Goal: Task Accomplishment & Management: Manage account settings

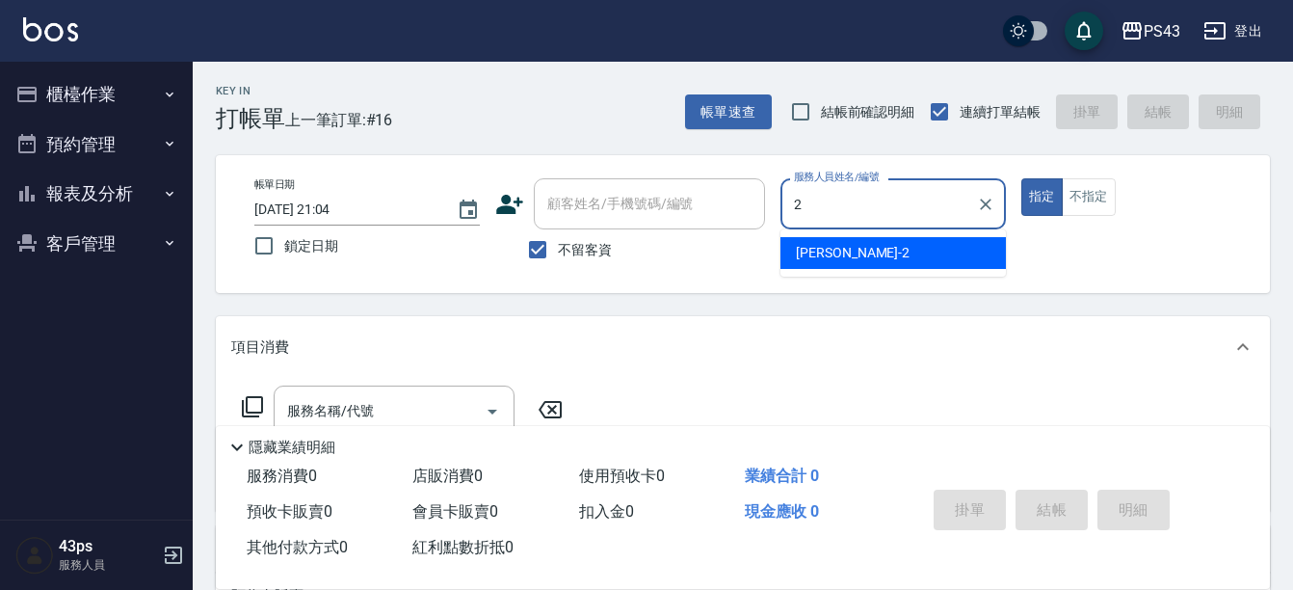
type input "安肯-2"
type button "true"
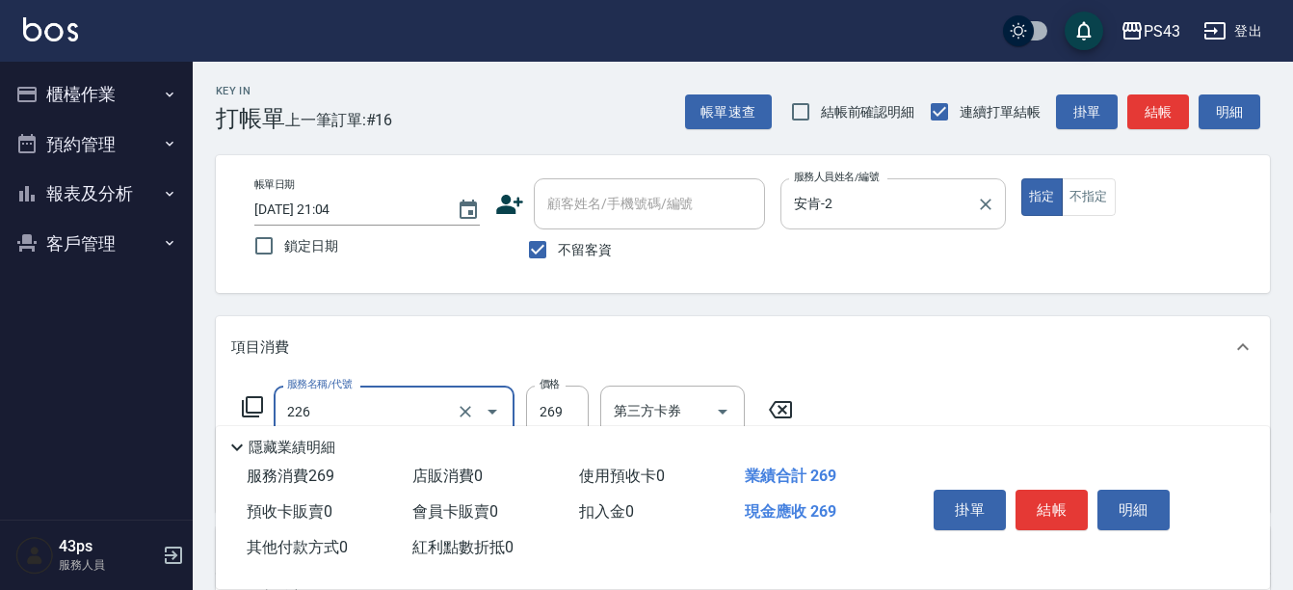
type input "洗剪269(226)"
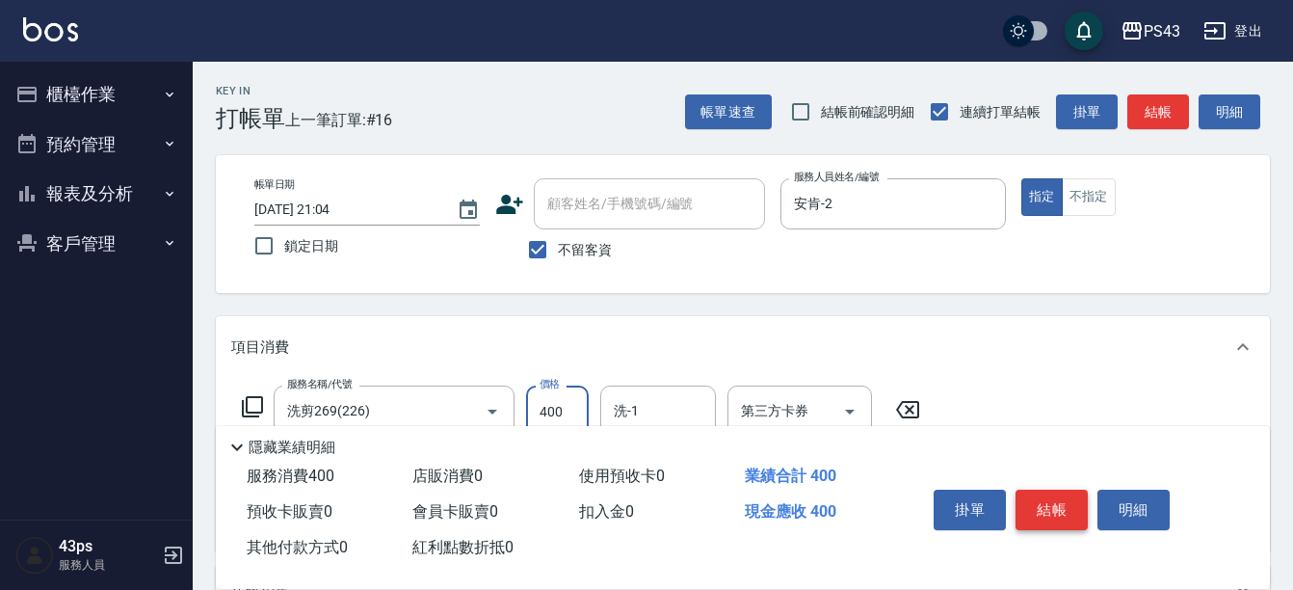
type input "400"
click at [1072, 507] on button "結帳" at bounding box center [1051, 509] width 72 height 40
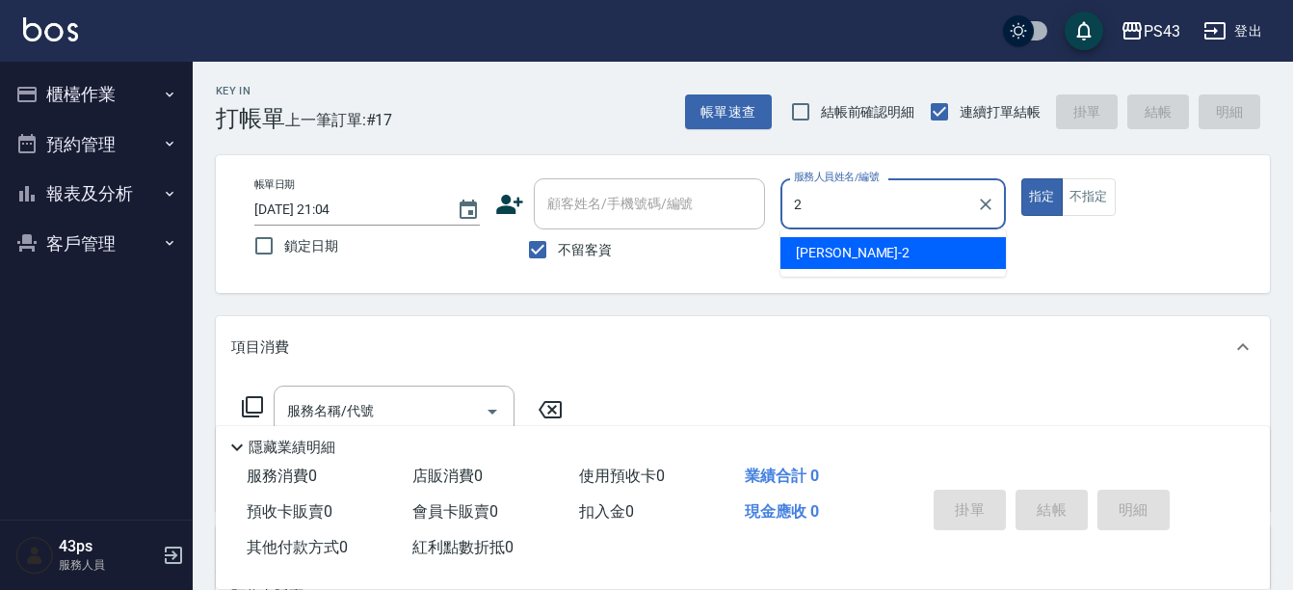
type input "安肯-2"
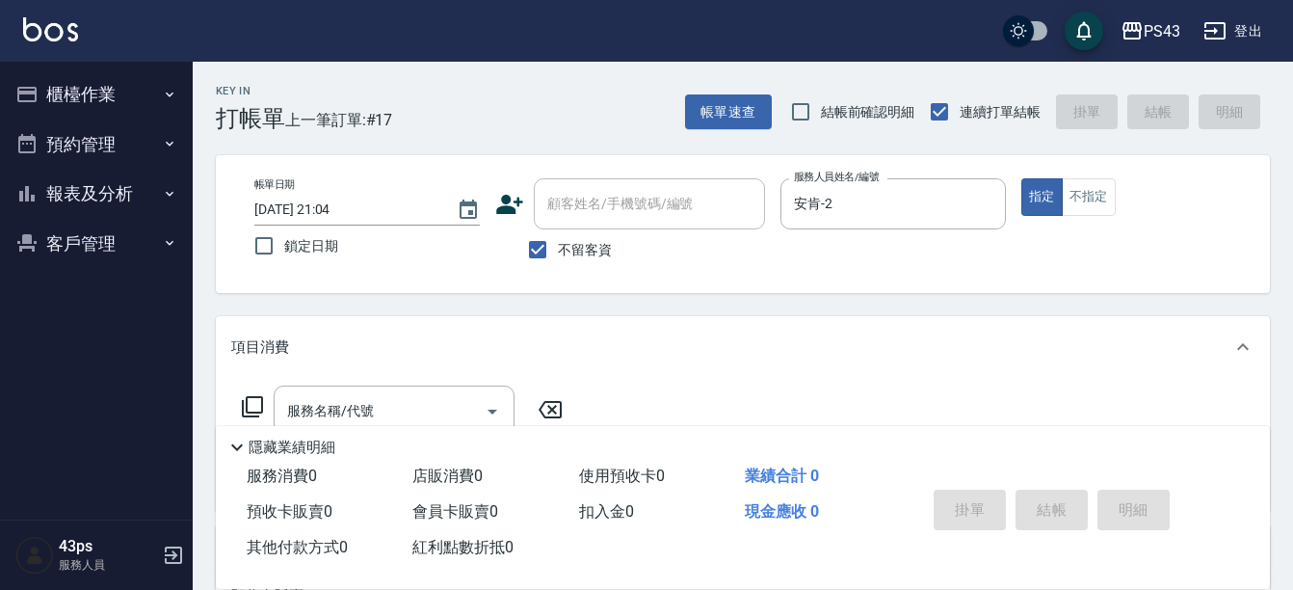
click at [249, 399] on icon at bounding box center [252, 406] width 23 height 23
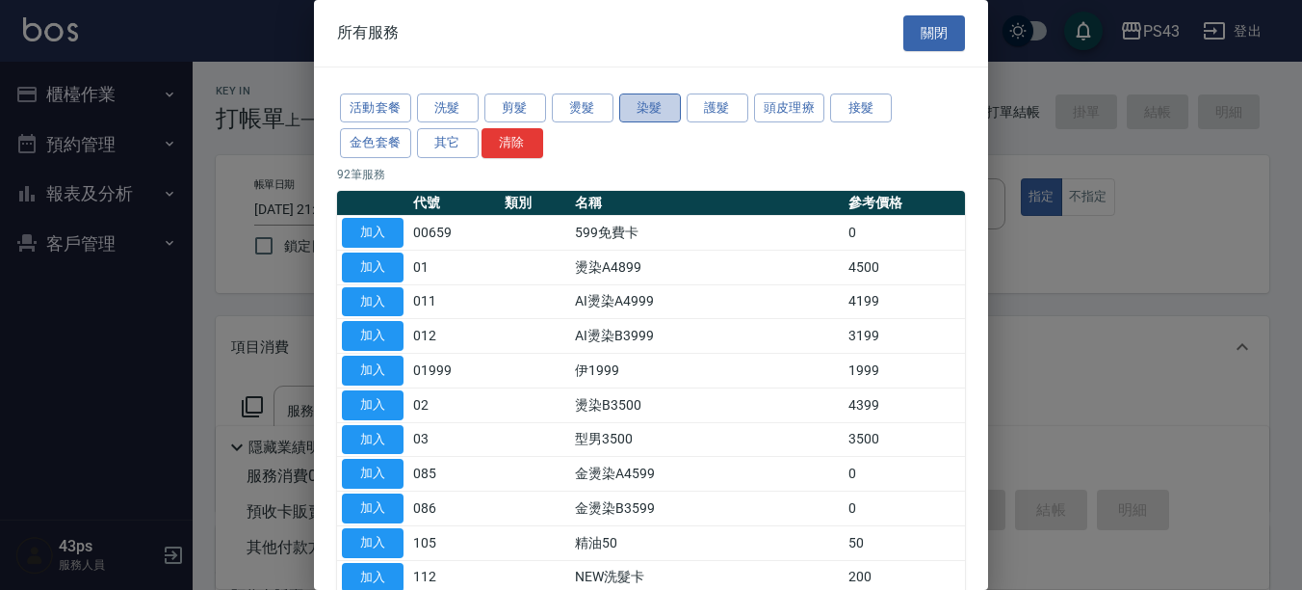
click at [654, 112] on button "染髮" at bounding box center [650, 108] width 62 height 30
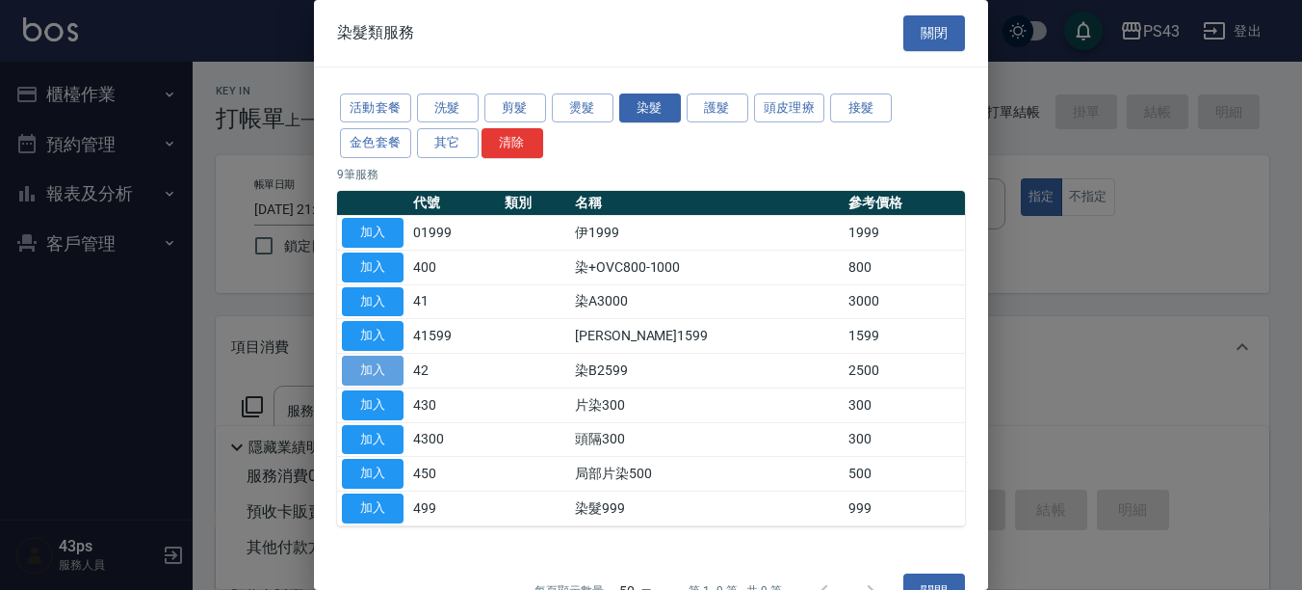
click at [384, 372] on button "加入" at bounding box center [373, 370] width 62 height 30
type input "染B2599(42)"
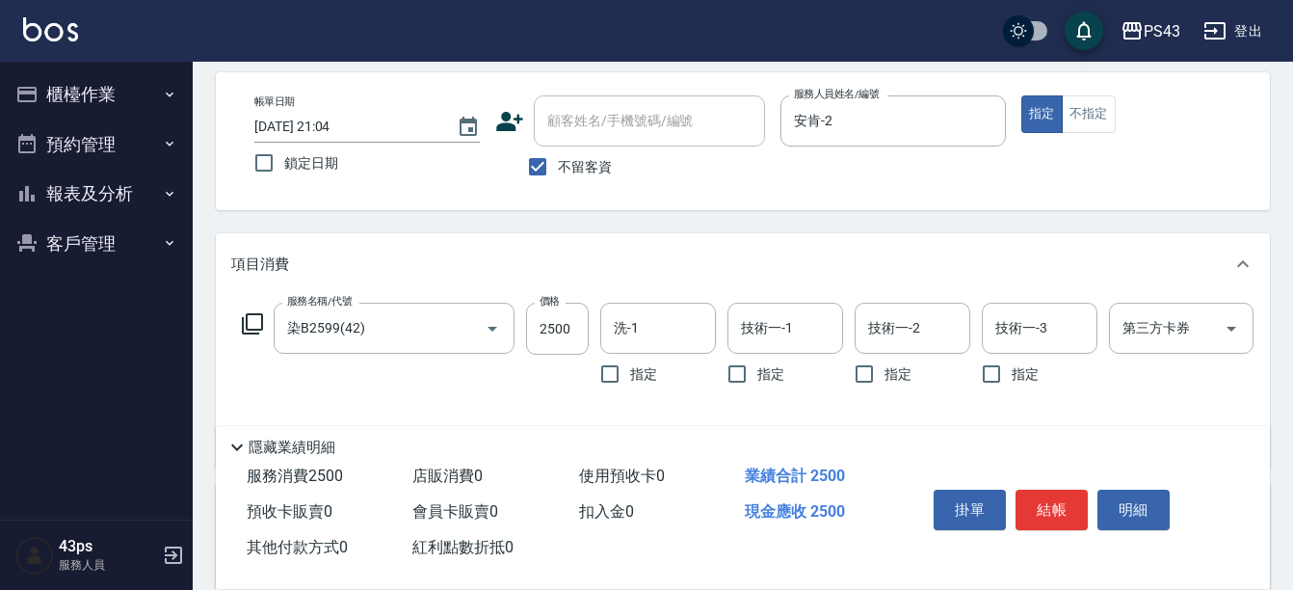
scroll to position [96, 0]
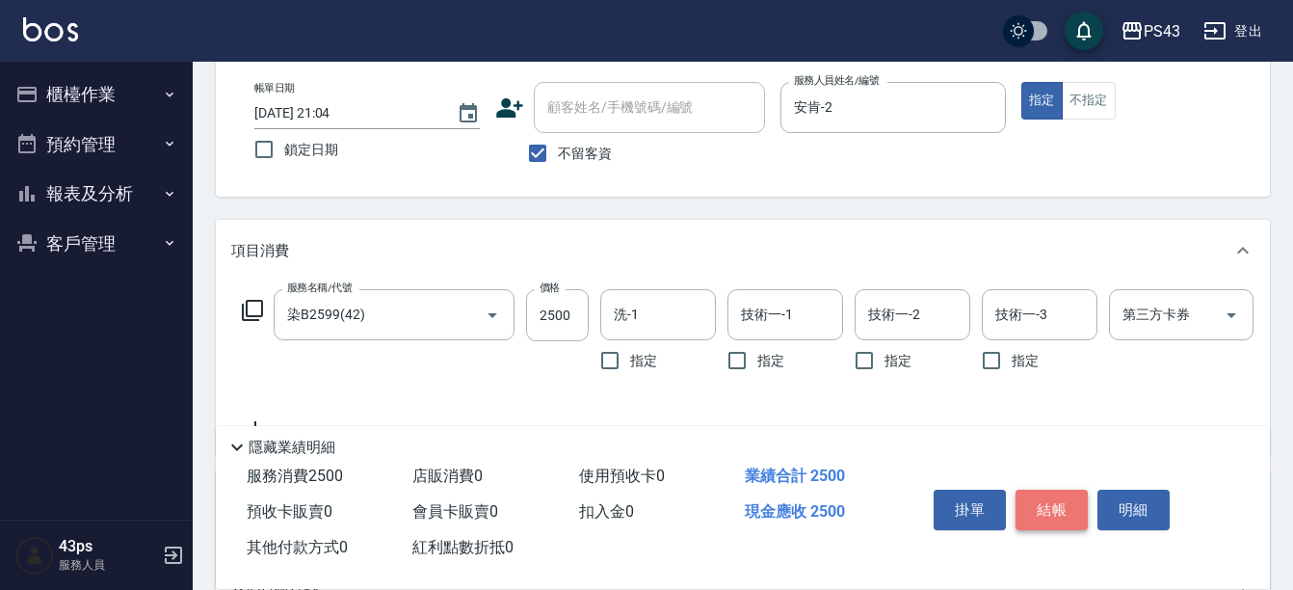
click at [1040, 508] on button "結帳" at bounding box center [1051, 509] width 72 height 40
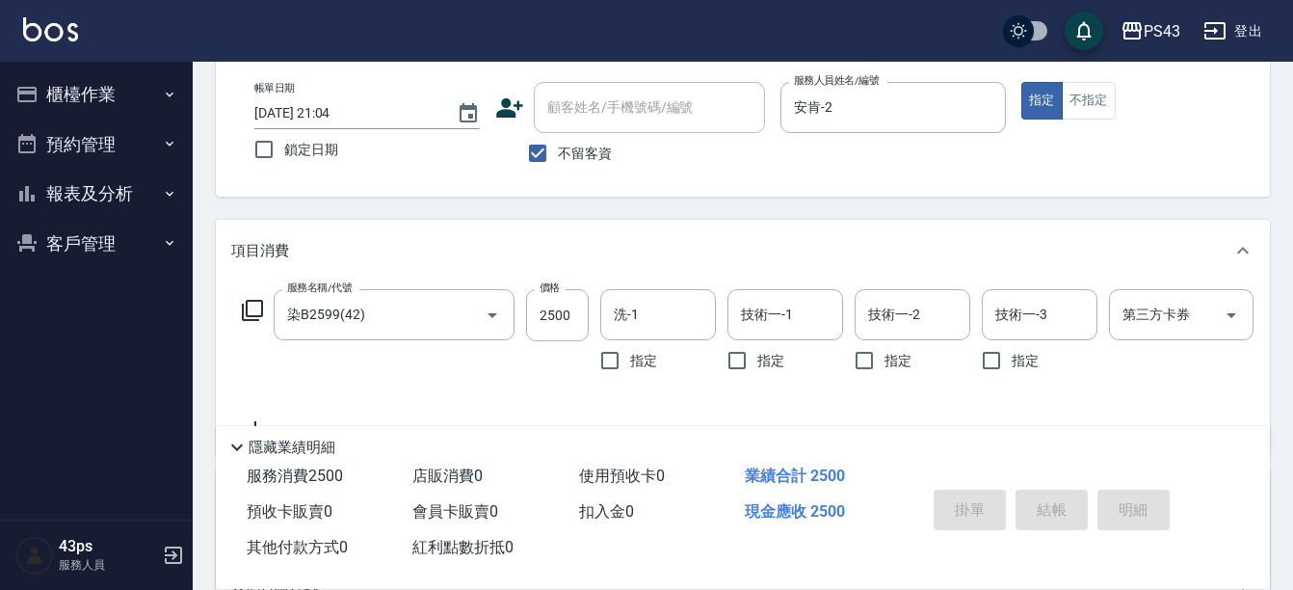
type input "[DATE] 21:05"
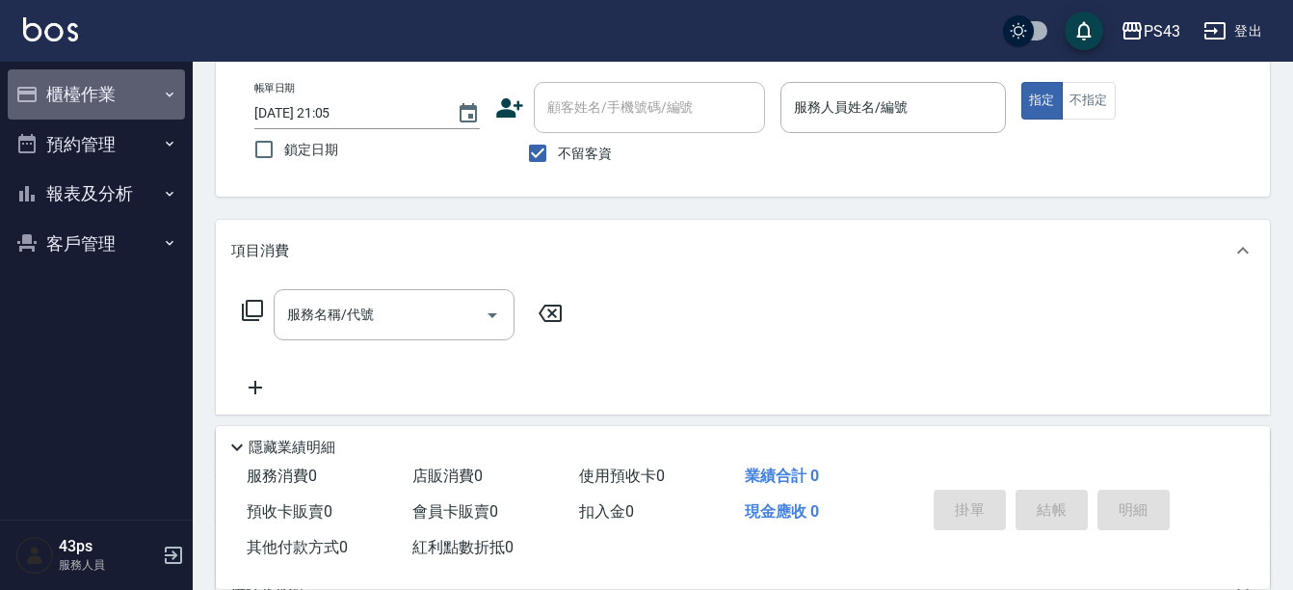
click at [161, 96] on button "櫃檯作業" at bounding box center [96, 94] width 177 height 50
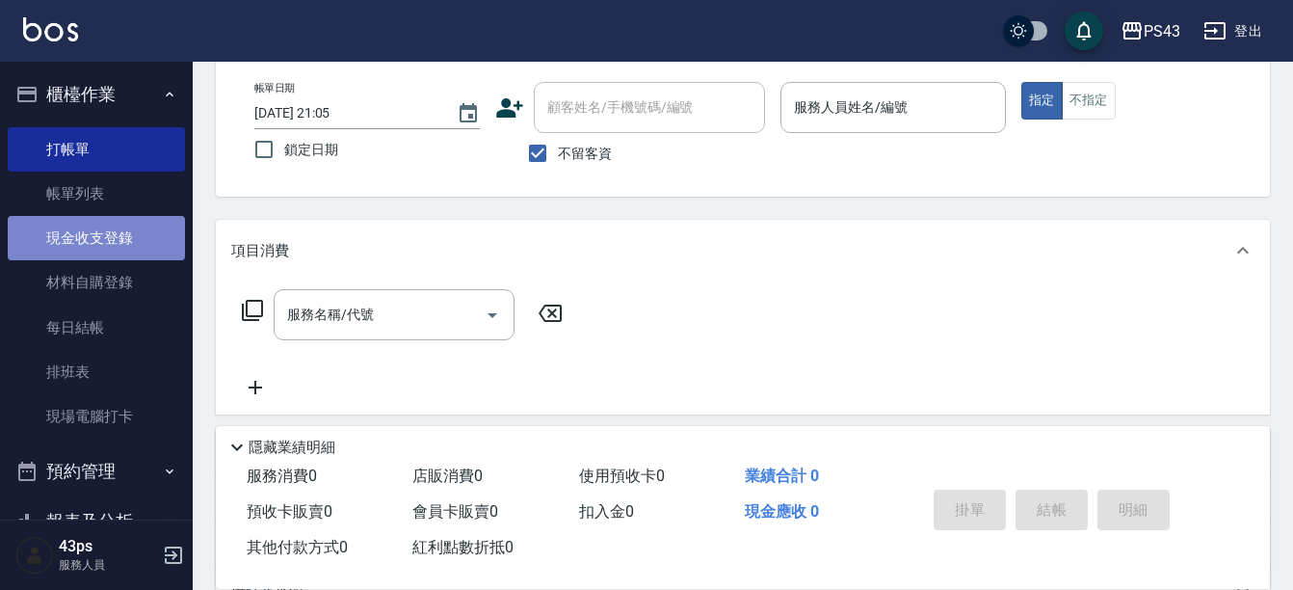
click at [158, 231] on link "現金收支登錄" at bounding box center [96, 238] width 177 height 44
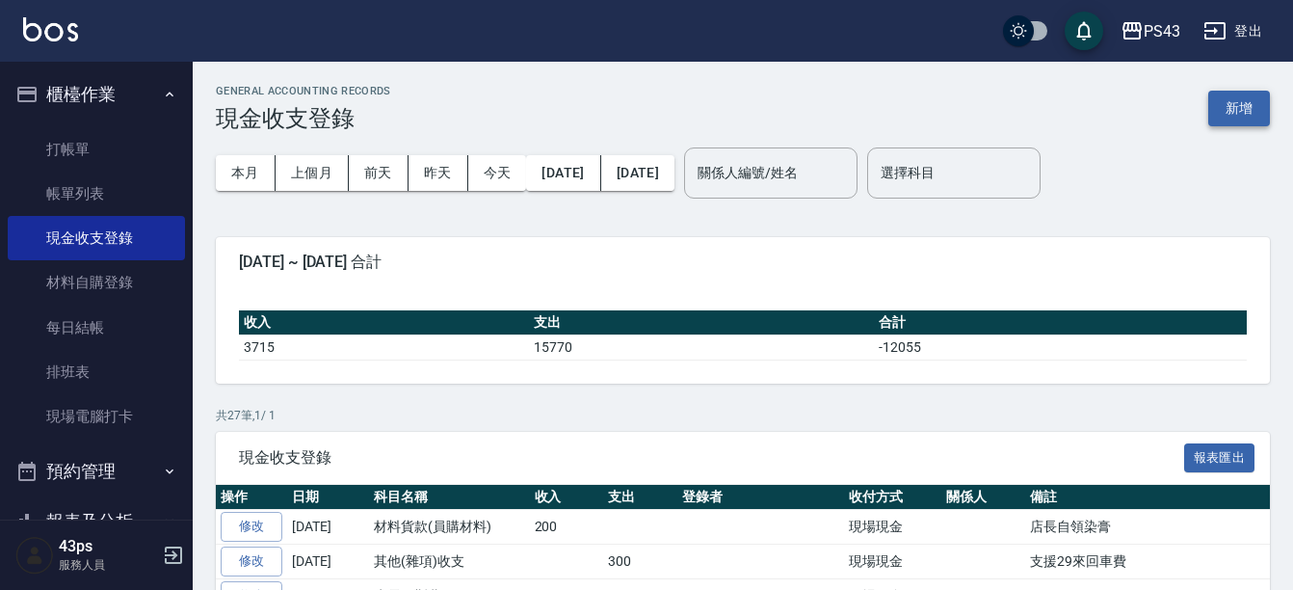
click at [1231, 105] on button "新增" at bounding box center [1239, 109] width 62 height 36
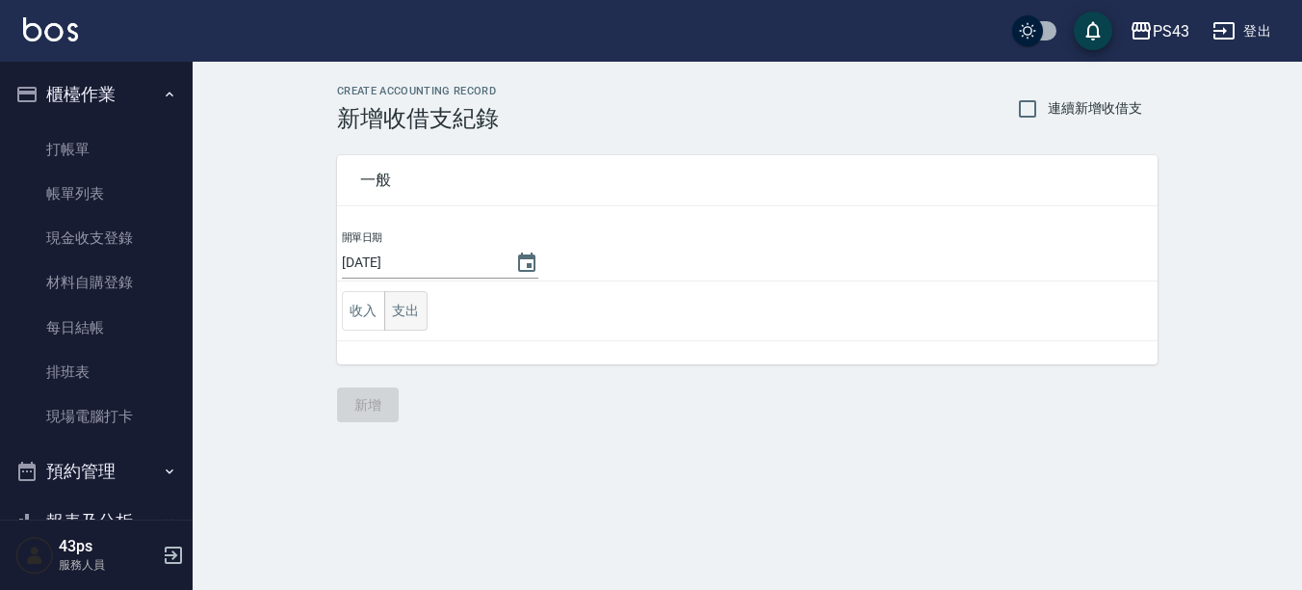
click at [409, 310] on button "支出" at bounding box center [405, 310] width 43 height 39
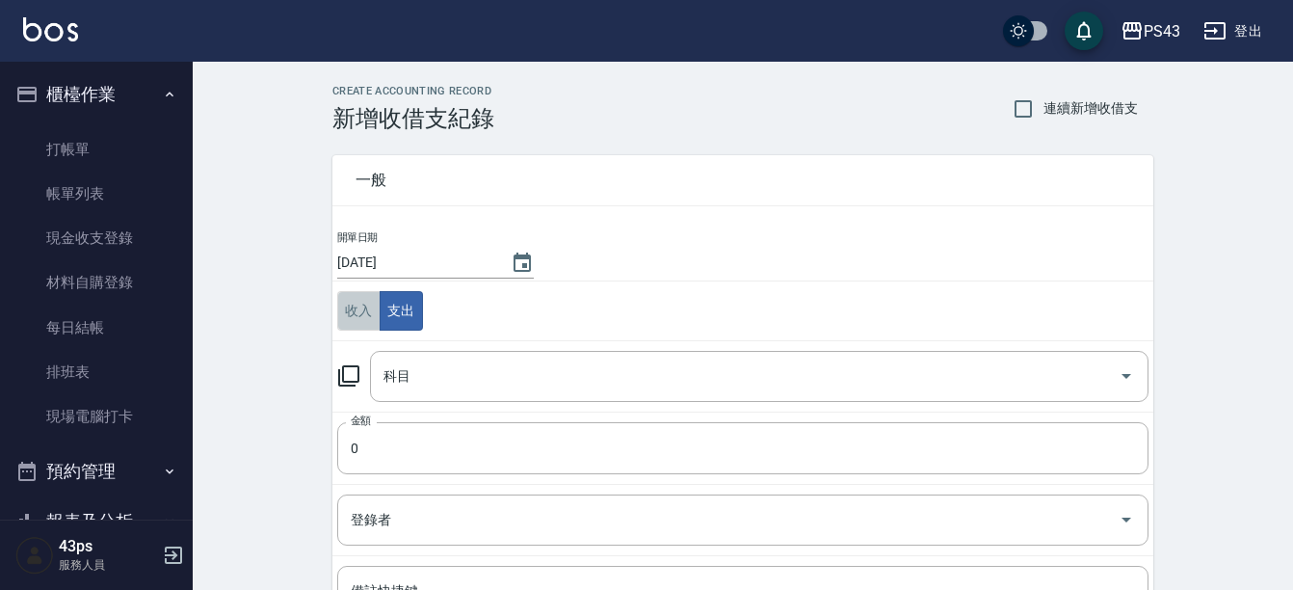
click at [371, 314] on button "收入" at bounding box center [358, 310] width 43 height 39
click at [348, 372] on icon at bounding box center [348, 375] width 23 height 23
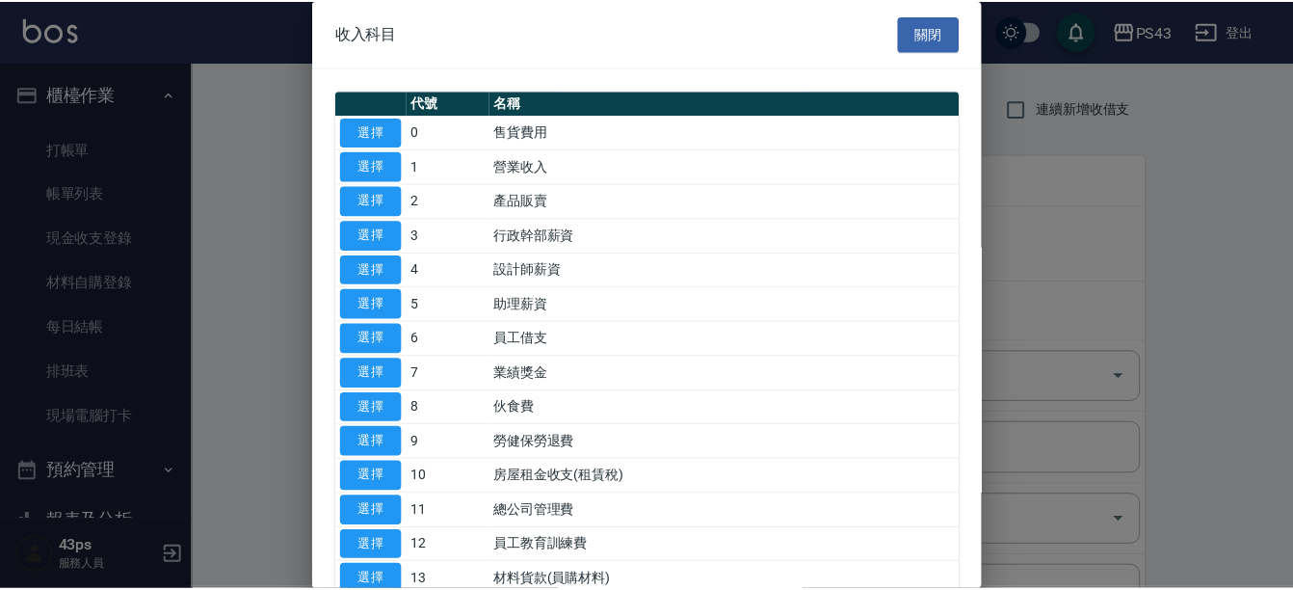
scroll to position [96, 0]
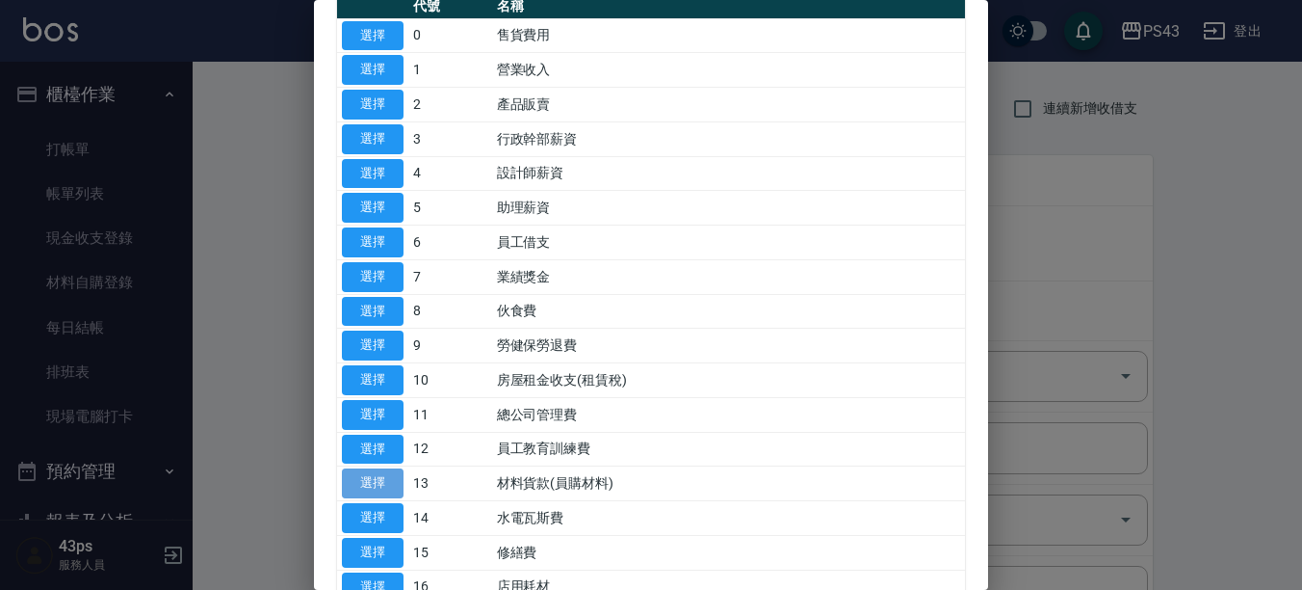
click at [351, 472] on button "選擇" at bounding box center [373, 483] width 62 height 30
type input "13 材料貨款(員購材料)"
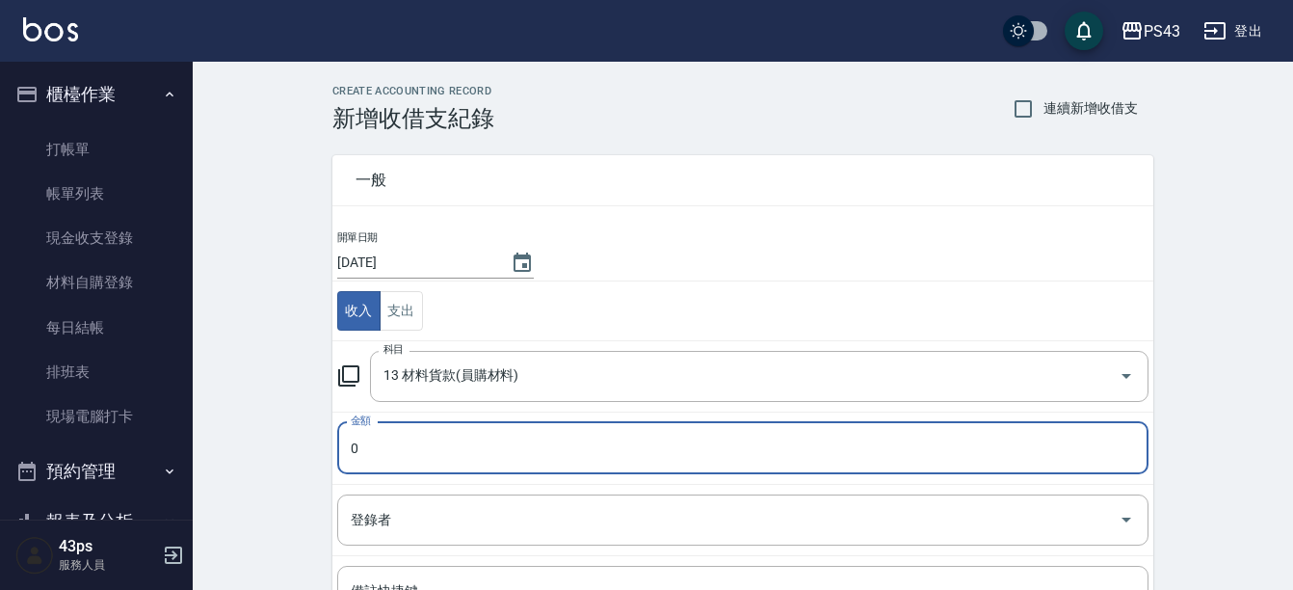
click at [373, 442] on input "0" at bounding box center [742, 448] width 811 height 52
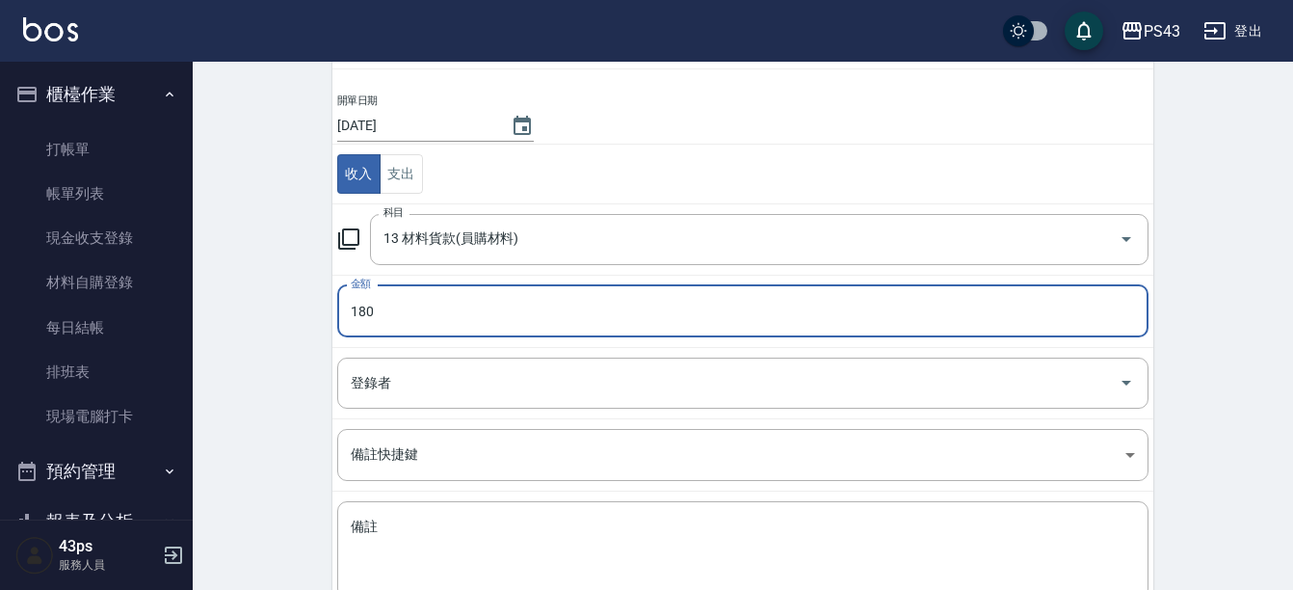
scroll to position [261, 0]
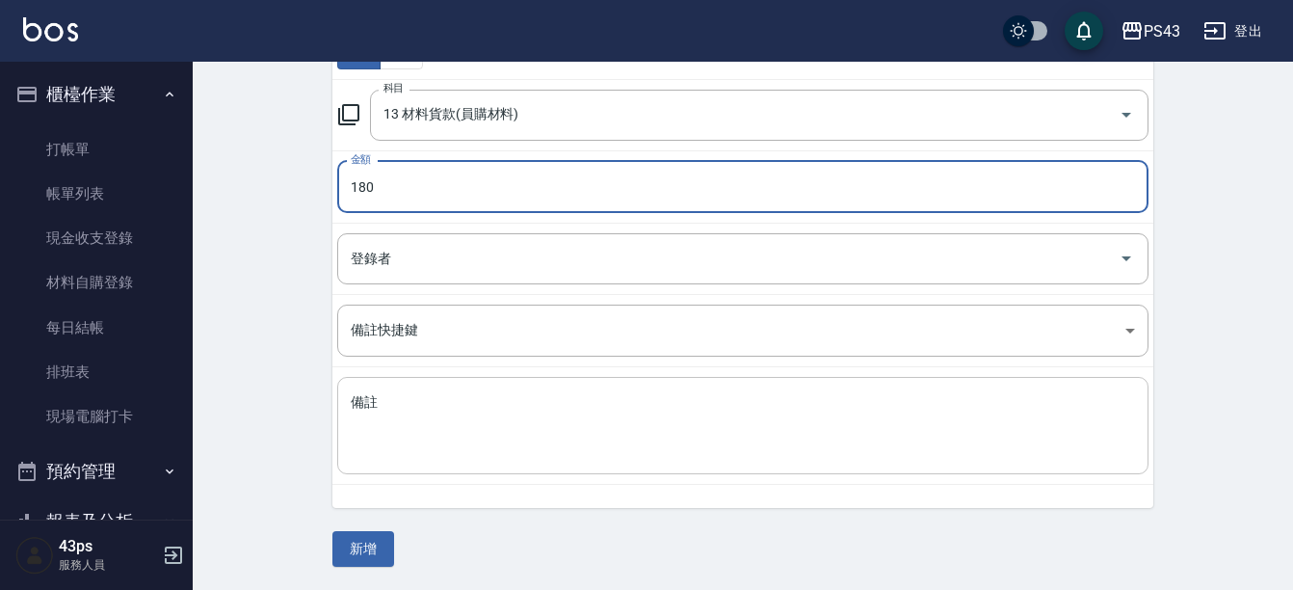
type input "180"
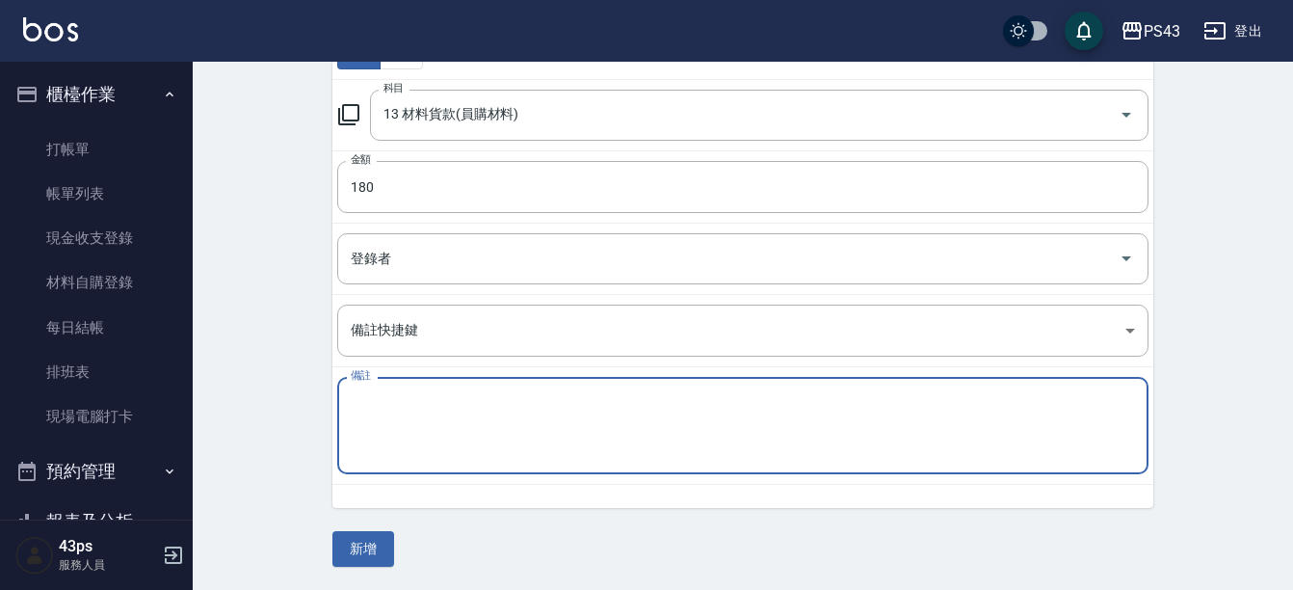
click at [596, 408] on textarea "備註" at bounding box center [743, 426] width 784 height 66
type textarea "F"
type textarea "ㄌ"
type textarea "7號自領髮蠟"
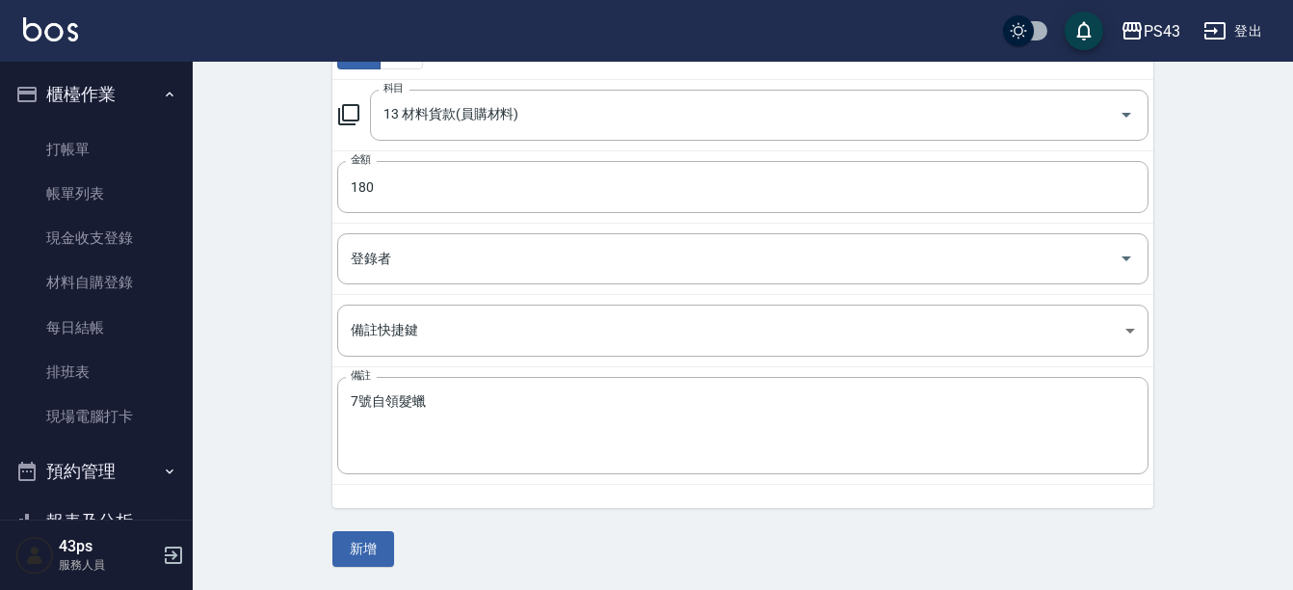
drag, startPoint x: 380, startPoint y: 558, endPoint x: 252, endPoint y: 291, distance: 295.6
click at [252, 291] on div "CREATE ACCOUNTING RECORD 新增收借支紀錄 連續新增收借支 一般 開單日期 [DATE] 收入 支出 科目 13 材料貨款(員購材料) …" at bounding box center [743, 195] width 1100 height 789
click at [373, 546] on button "新增" at bounding box center [363, 549] width 62 height 36
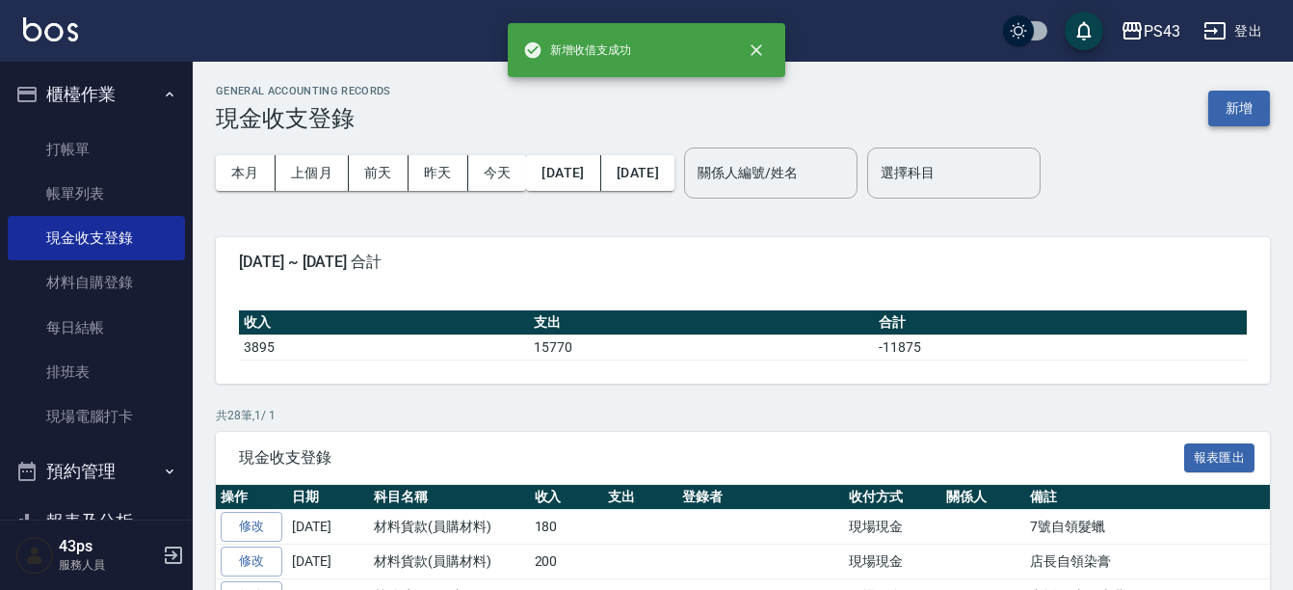
click at [1225, 118] on button "新增" at bounding box center [1239, 109] width 62 height 36
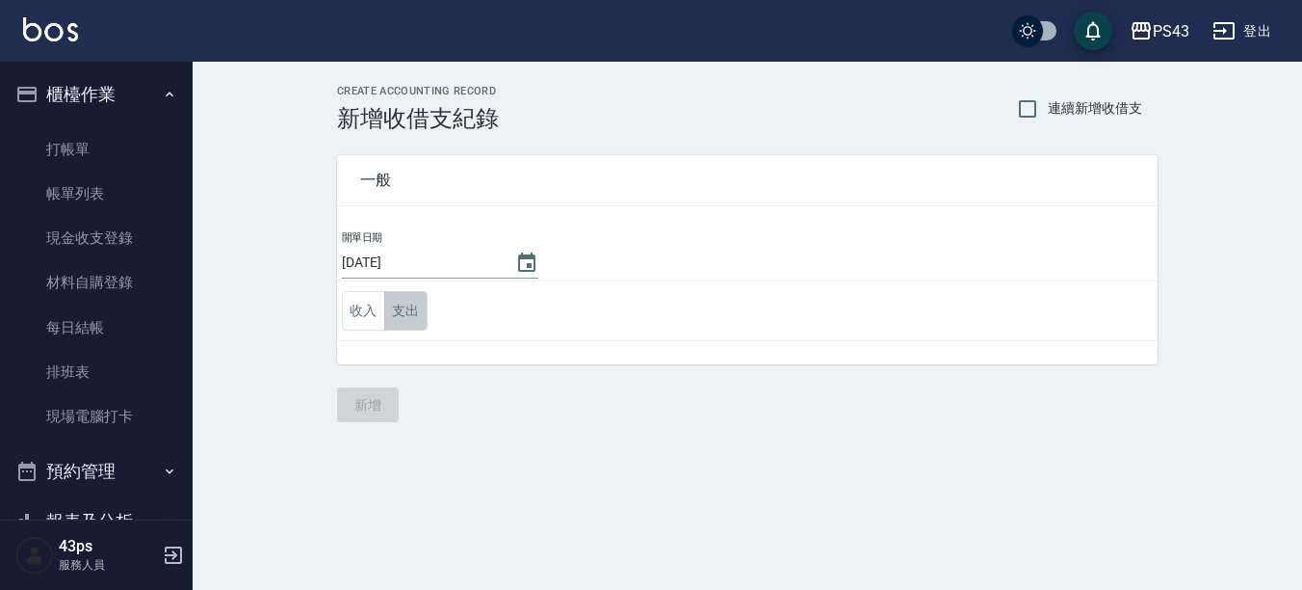
click at [391, 312] on button "支出" at bounding box center [405, 310] width 43 height 39
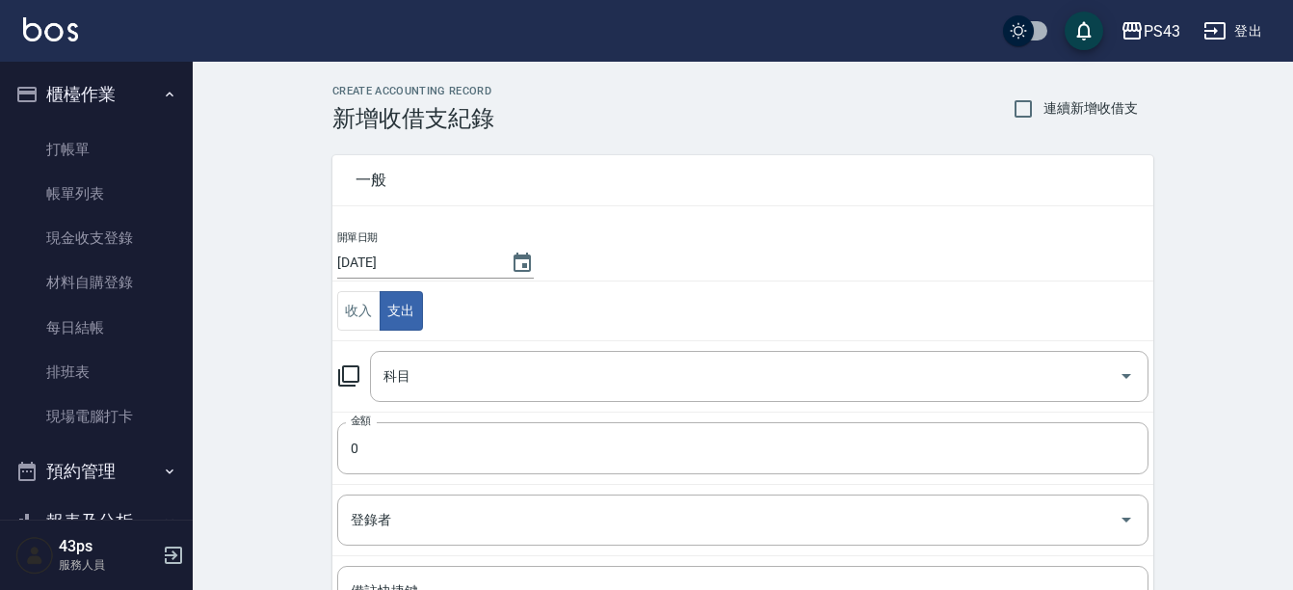
click at [357, 372] on icon at bounding box center [348, 375] width 21 height 21
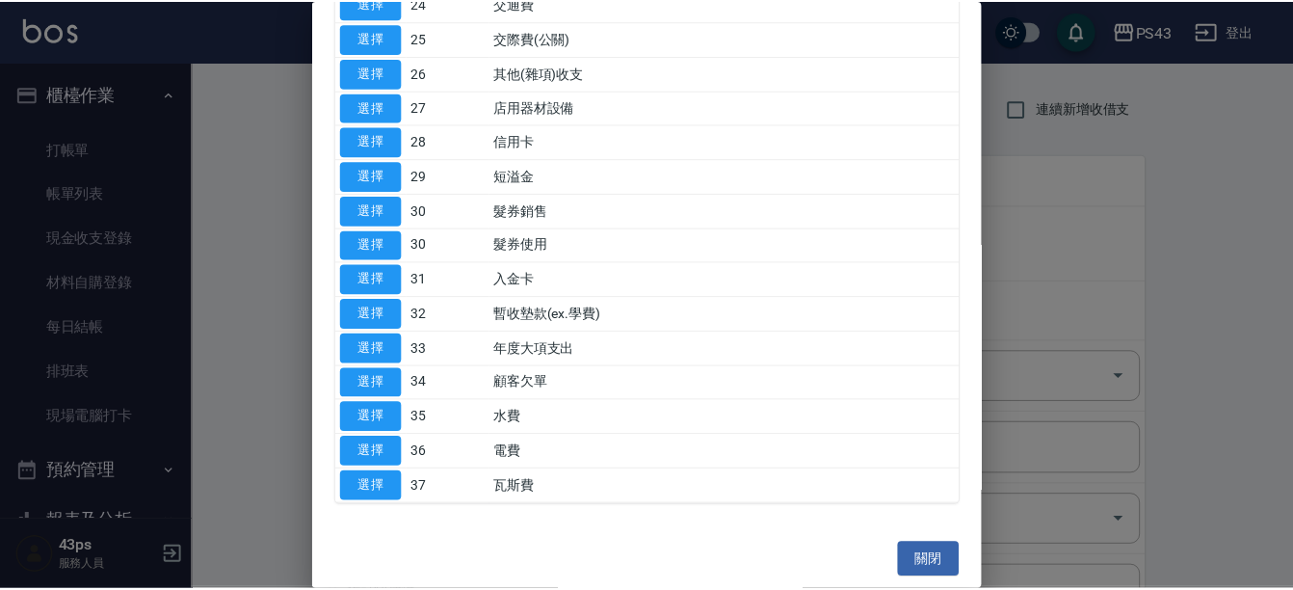
scroll to position [992, 0]
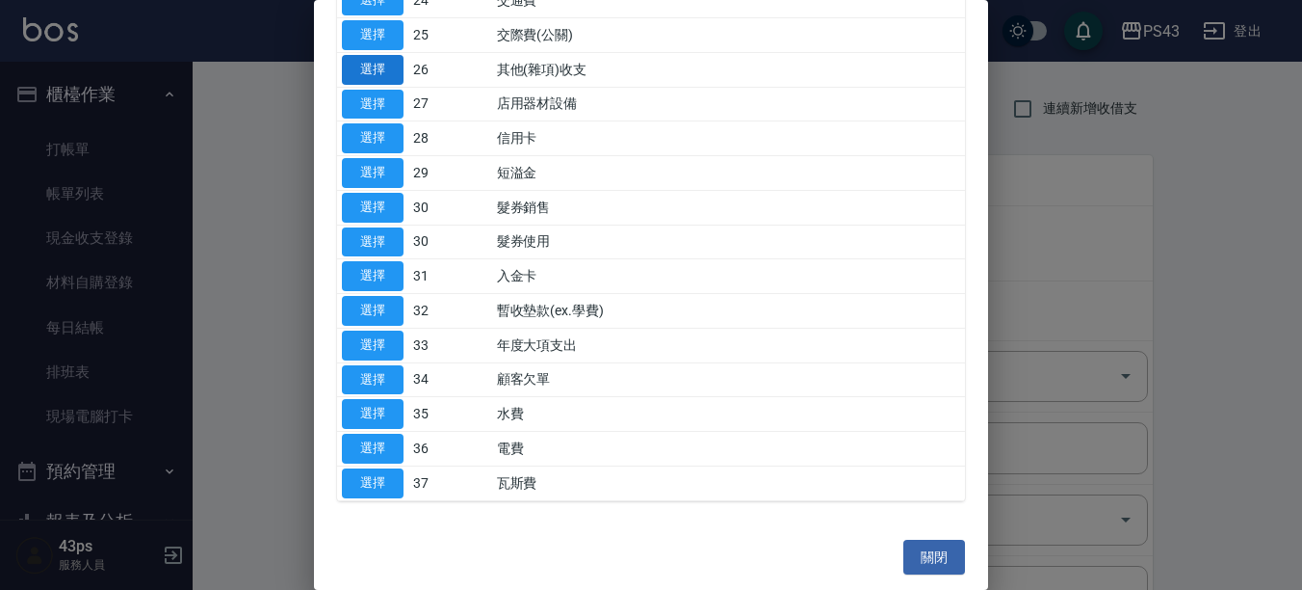
click at [382, 72] on button "選擇" at bounding box center [373, 70] width 62 height 30
type input "26 其他(雜項)收支"
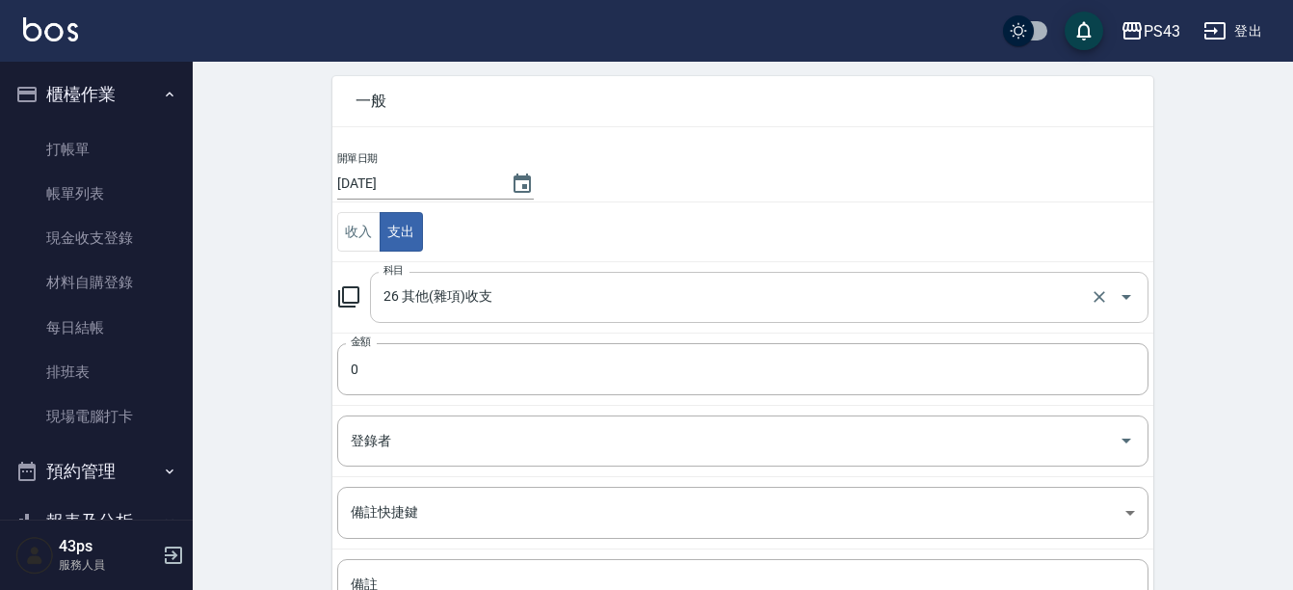
scroll to position [193, 0]
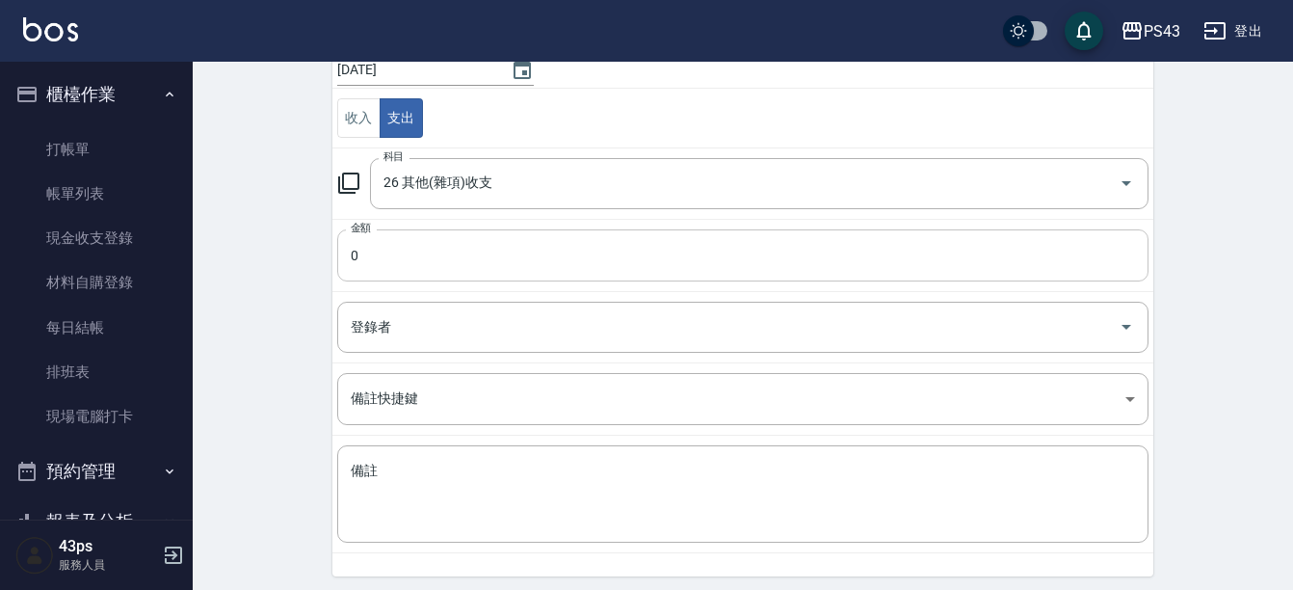
click at [414, 266] on input "0" at bounding box center [742, 255] width 811 height 52
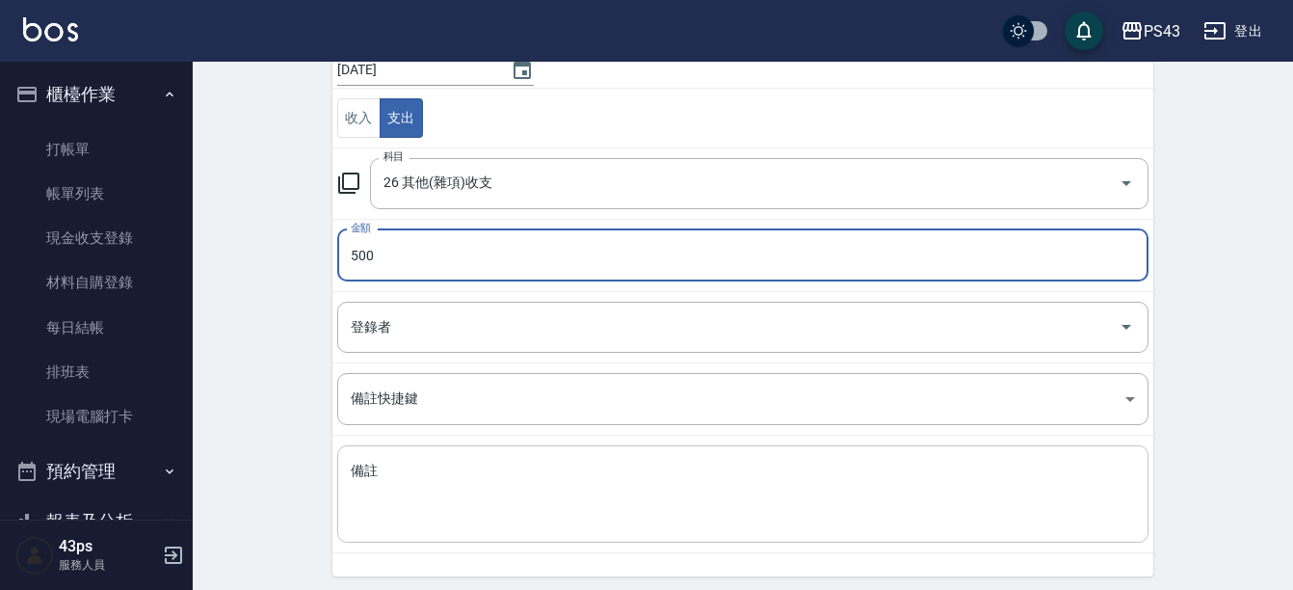
type input "500"
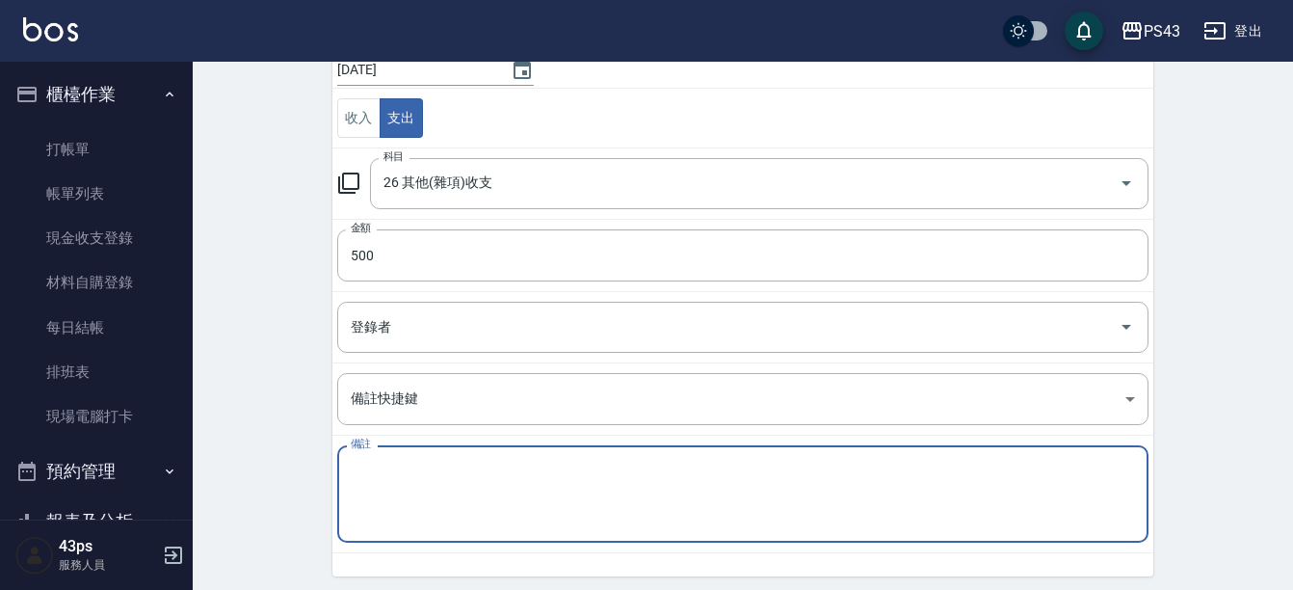
click at [428, 509] on textarea "備註" at bounding box center [743, 494] width 784 height 66
type textarea "草屯支援補助"
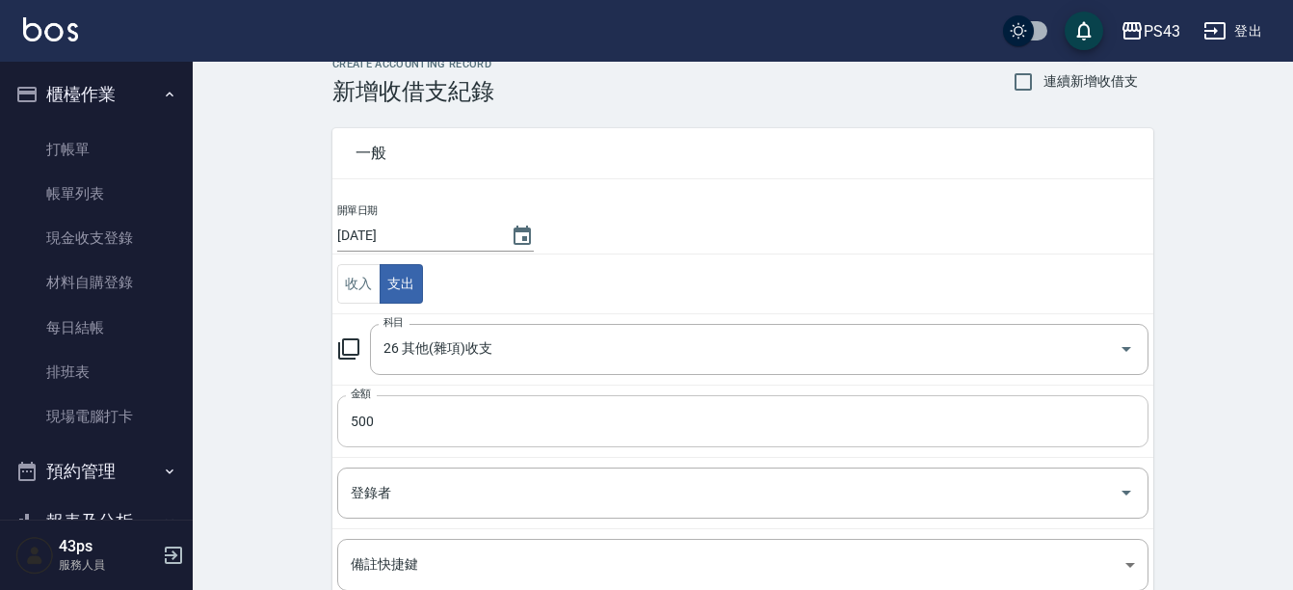
scroll to position [261, 0]
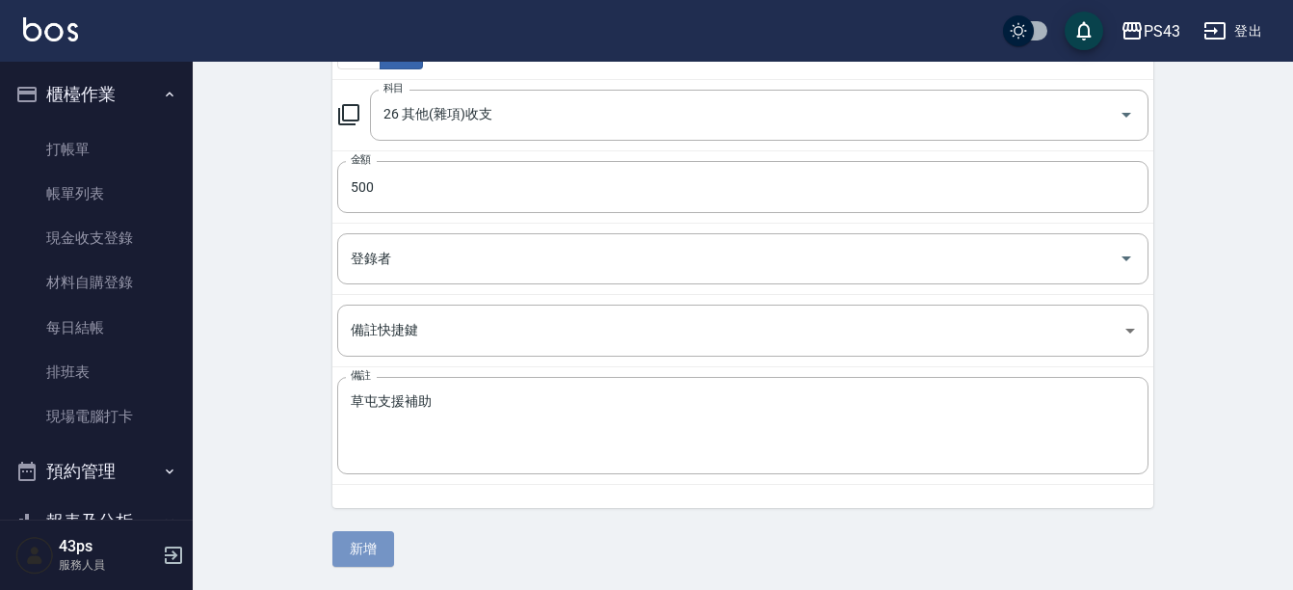
click at [369, 546] on button "新增" at bounding box center [363, 549] width 62 height 36
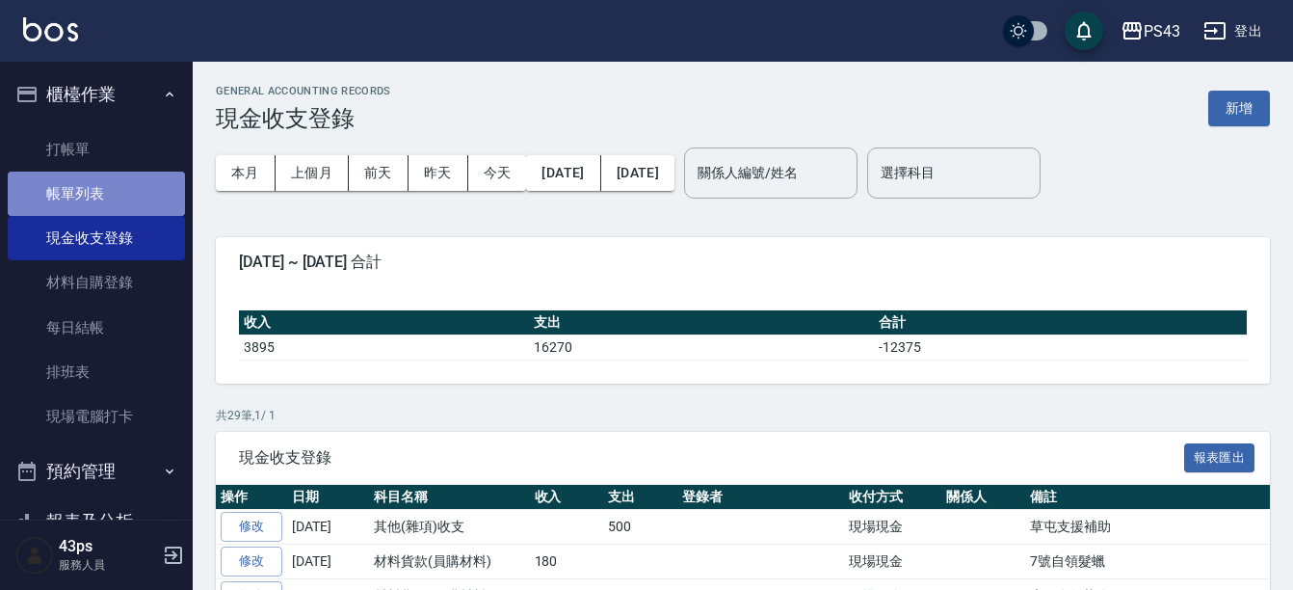
click at [140, 192] on link "帳單列表" at bounding box center [96, 193] width 177 height 44
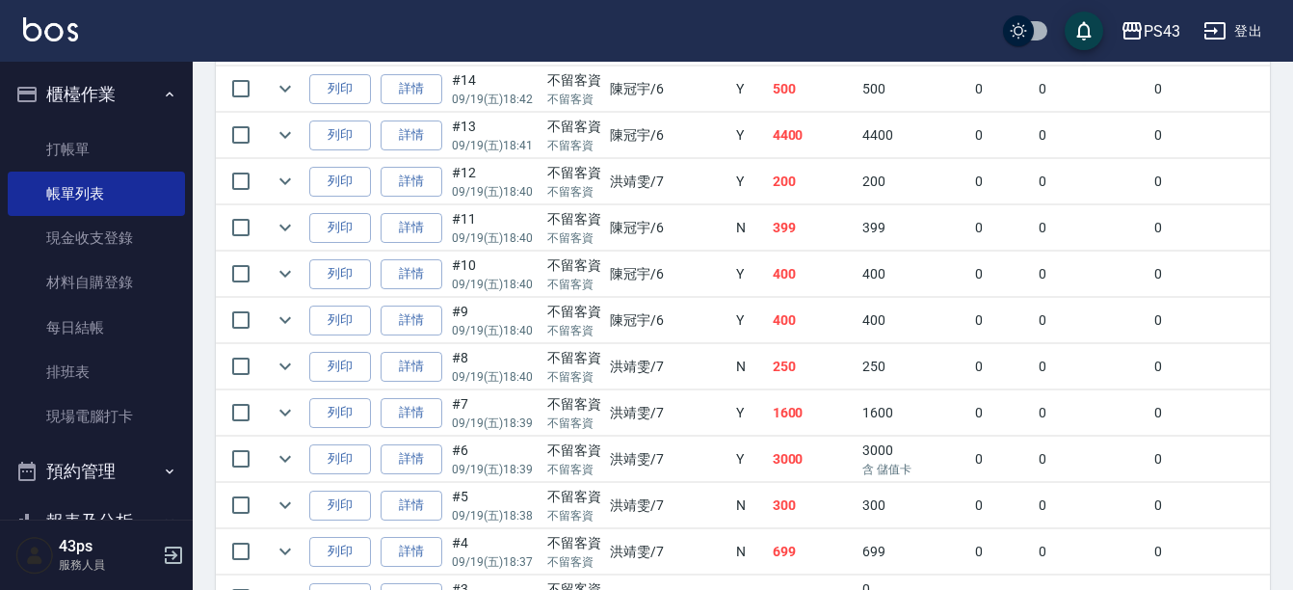
scroll to position [771, 0]
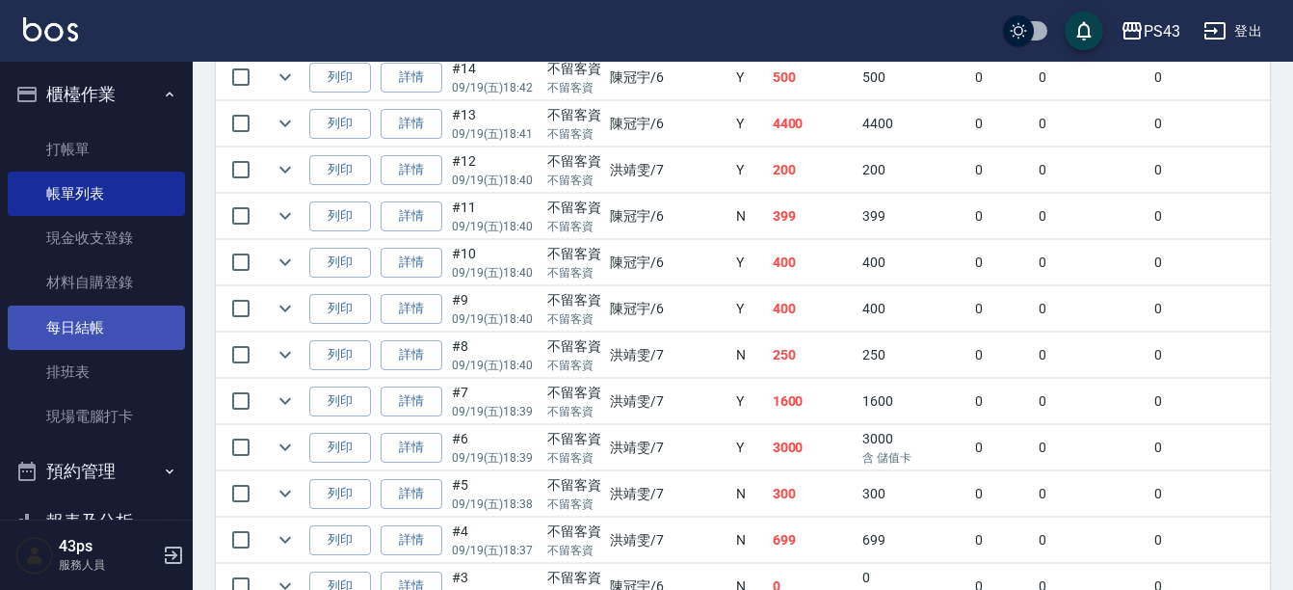
click at [109, 332] on link "每日結帳" at bounding box center [96, 327] width 177 height 44
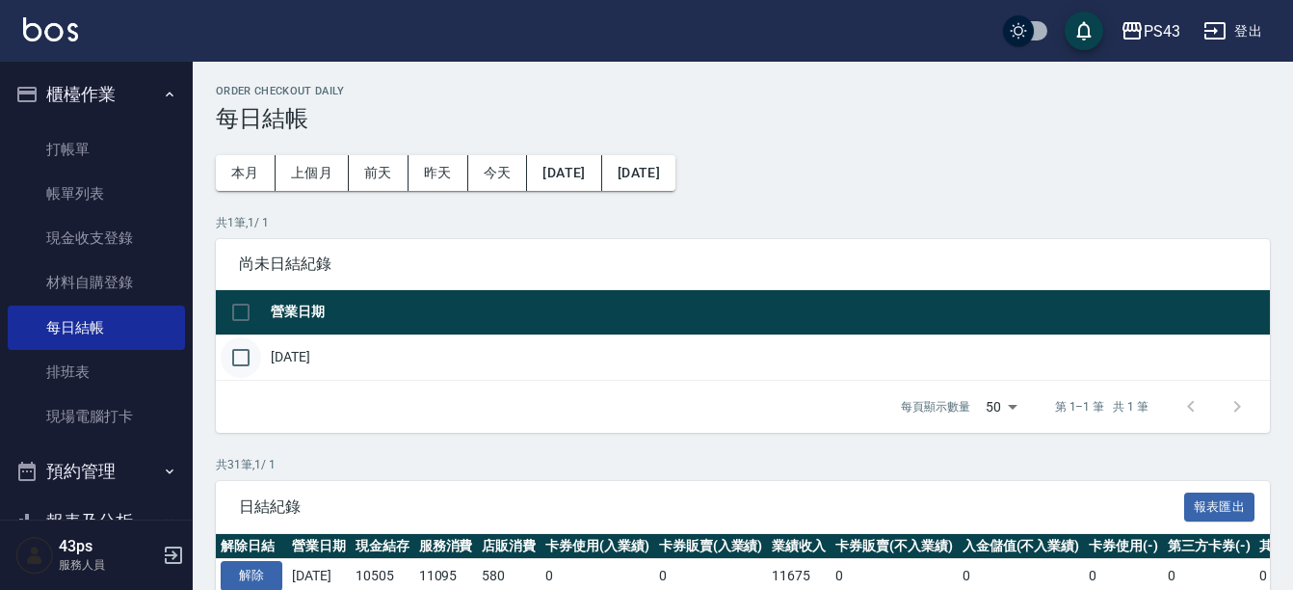
click at [244, 347] on input "checkbox" at bounding box center [241, 357] width 40 height 40
checkbox input "true"
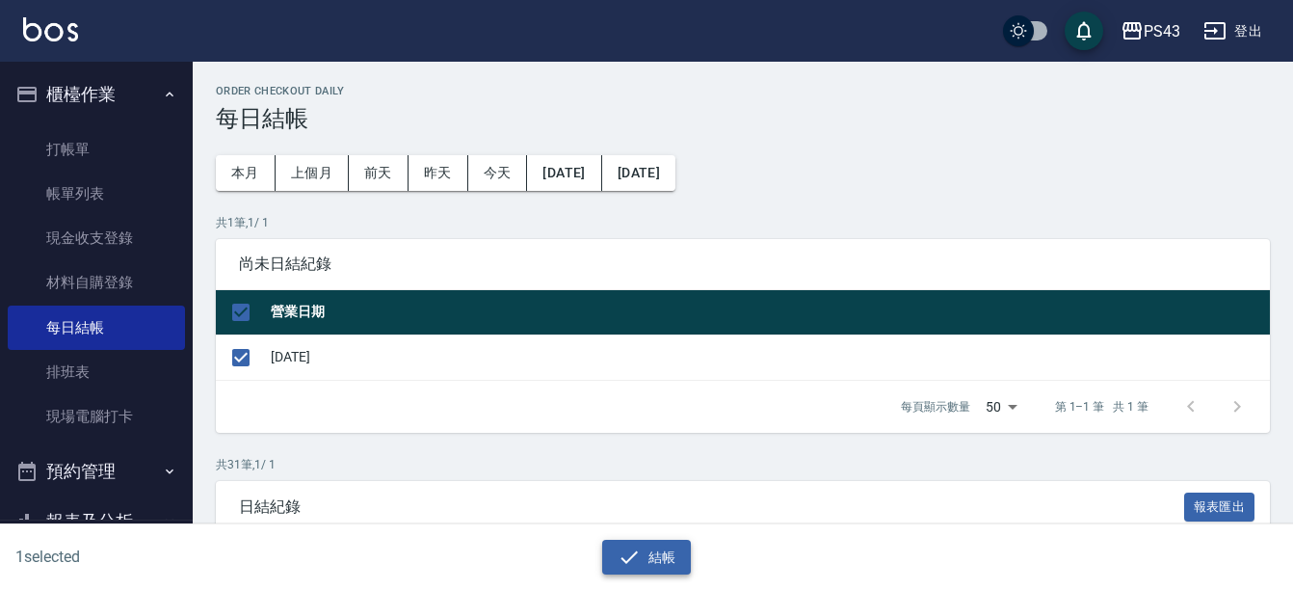
click at [644, 551] on button "結帳" at bounding box center [647, 557] width 90 height 36
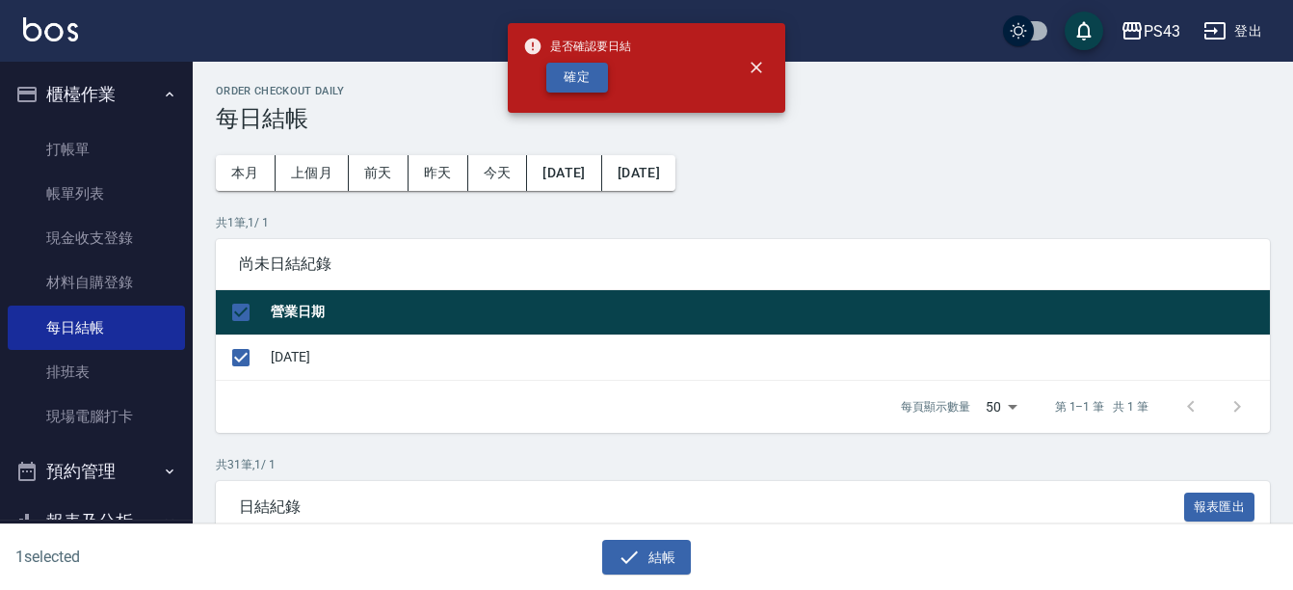
click at [589, 76] on button "確定" at bounding box center [577, 78] width 62 height 30
checkbox input "false"
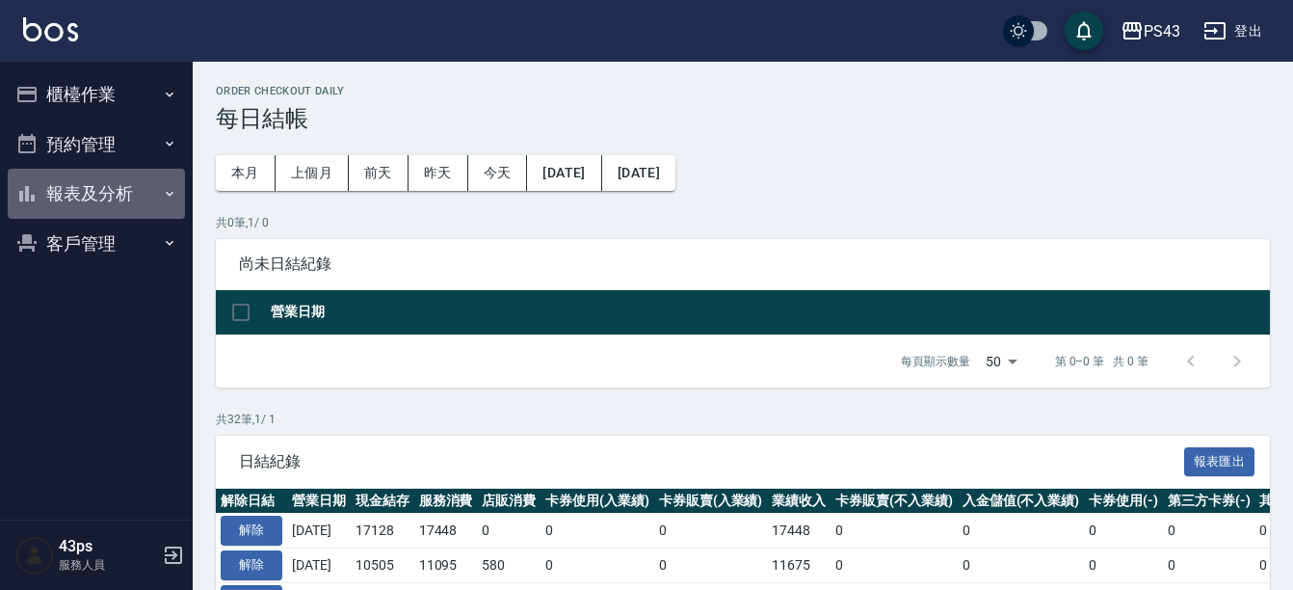
click at [124, 192] on button "報表及分析" at bounding box center [96, 194] width 177 height 50
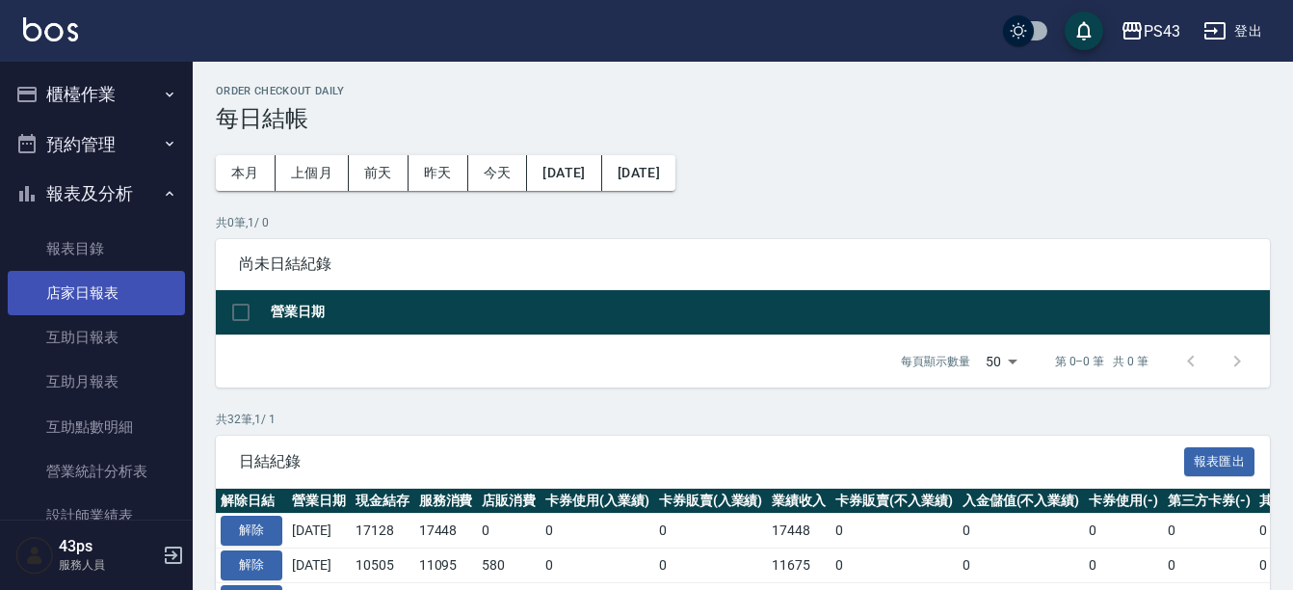
click at [119, 294] on link "店家日報表" at bounding box center [96, 293] width 177 height 44
